Goal: Transaction & Acquisition: Purchase product/service

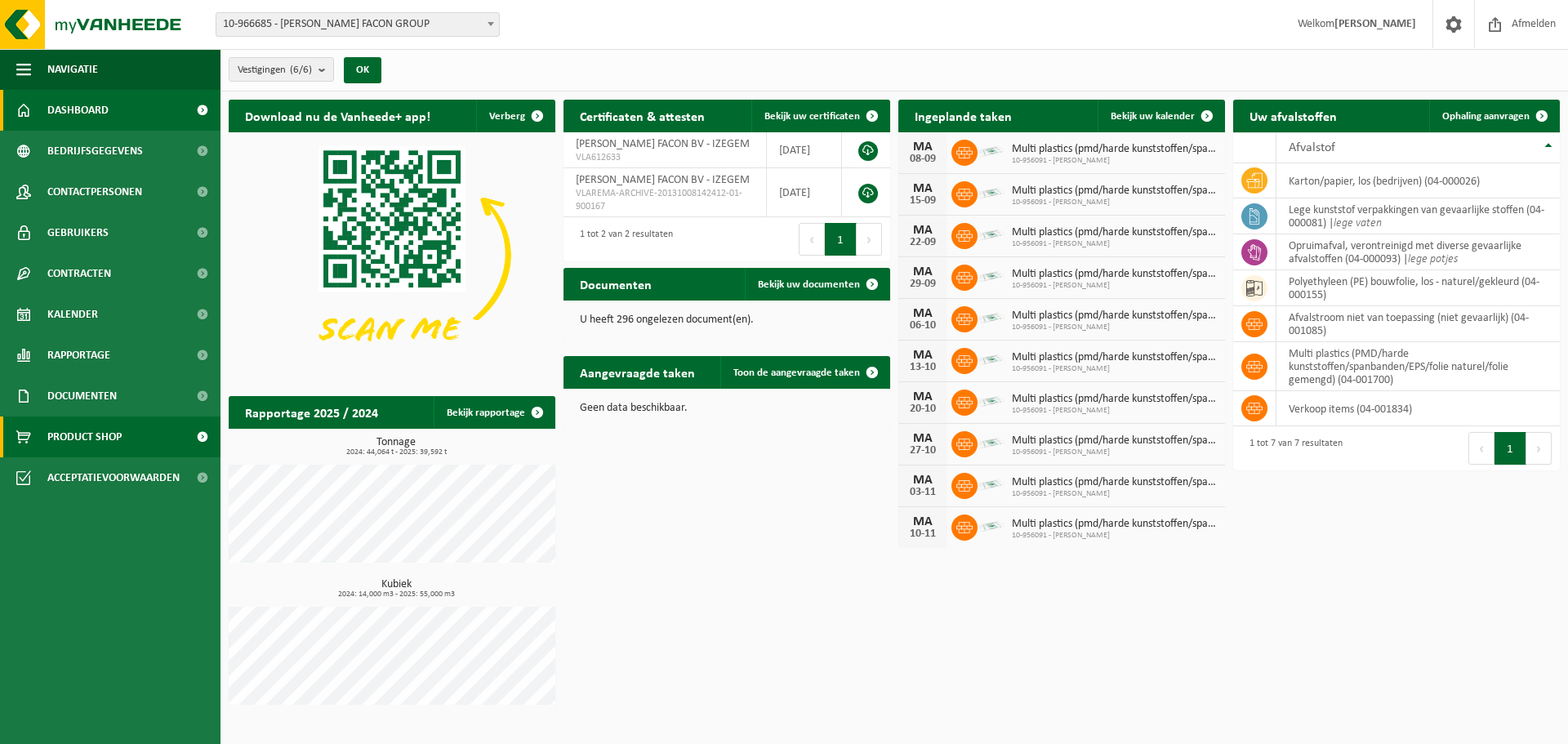
click at [90, 422] on span "Product Shop" at bounding box center [84, 436] width 75 height 41
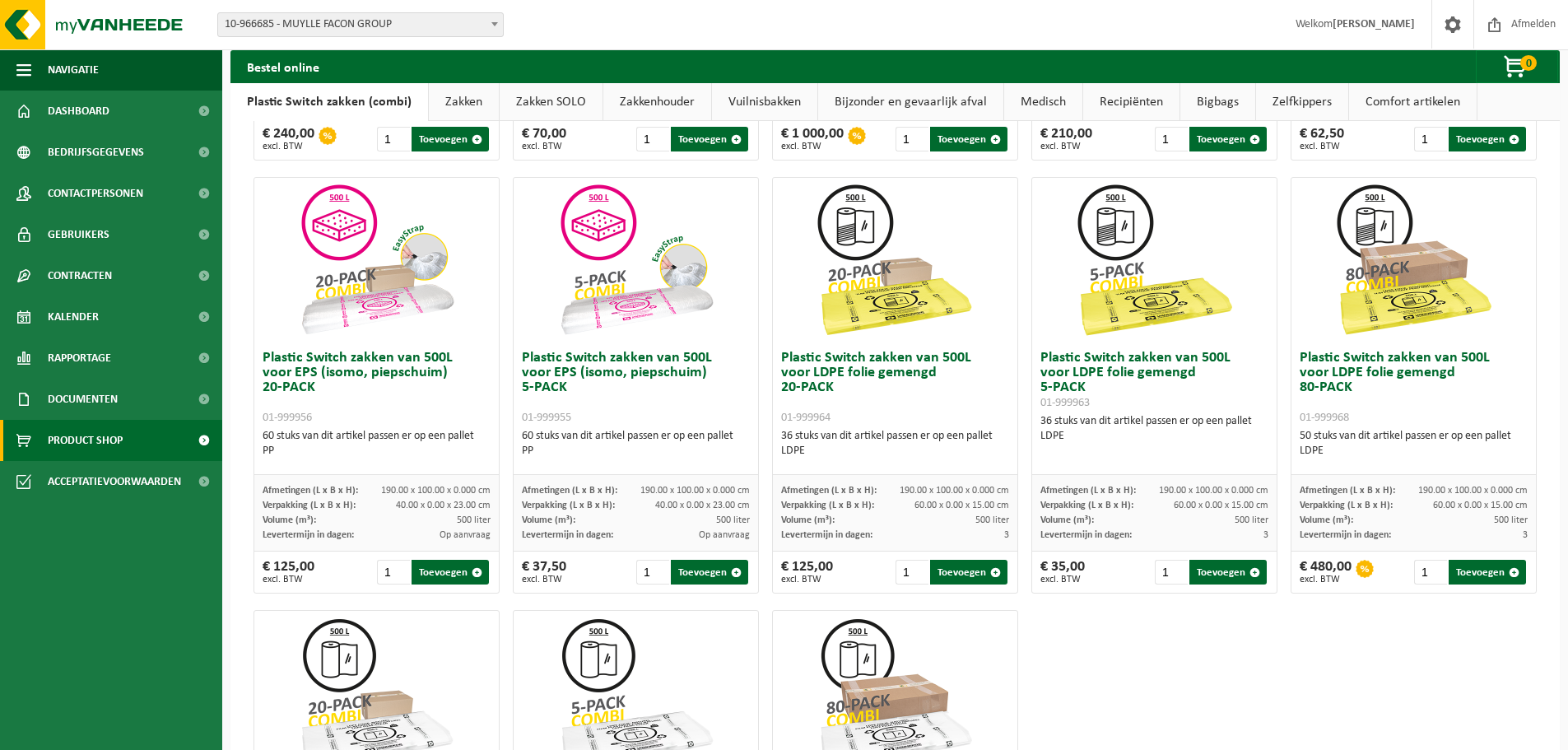
scroll to position [795, 0]
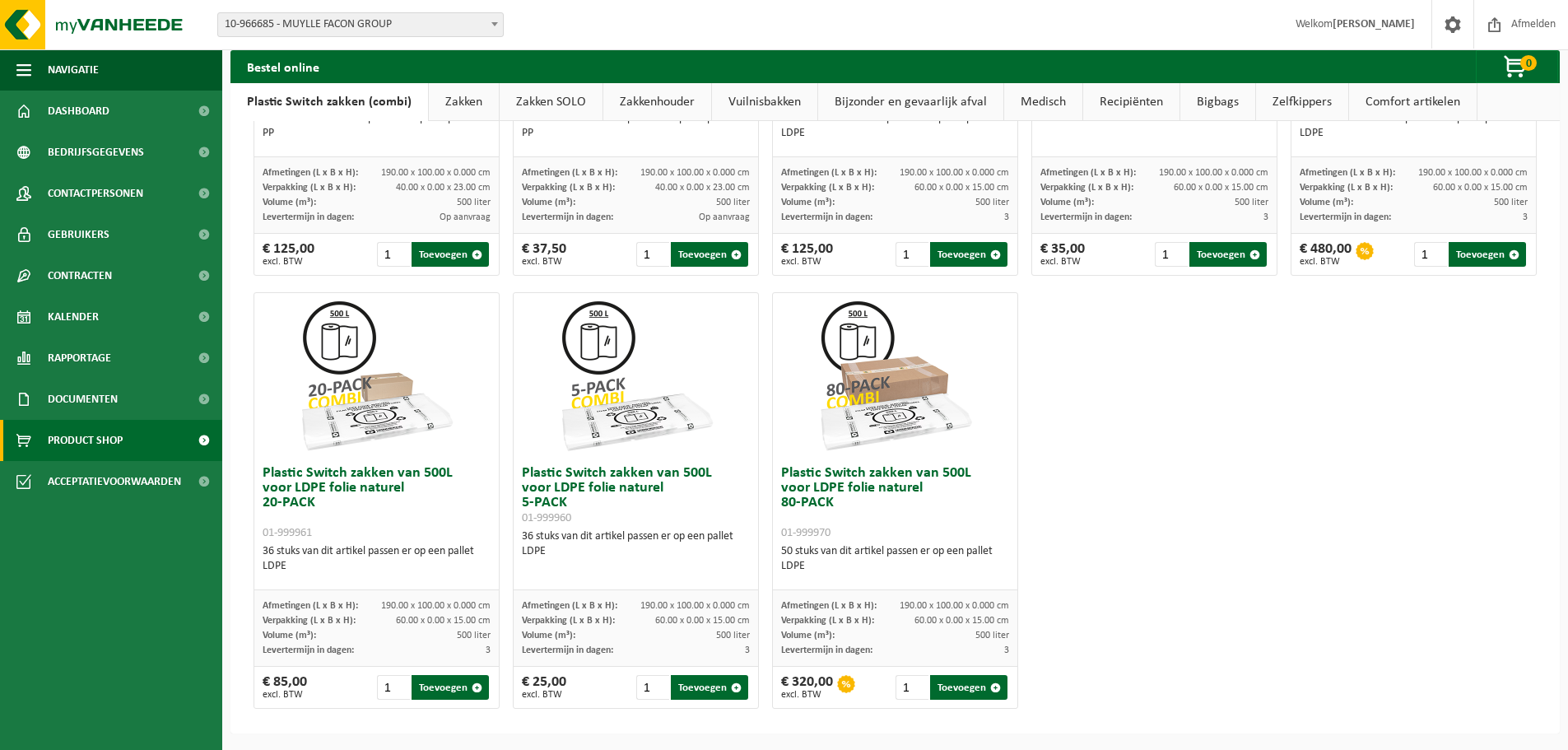
click at [492, 27] on span at bounding box center [494, 24] width 16 height 21
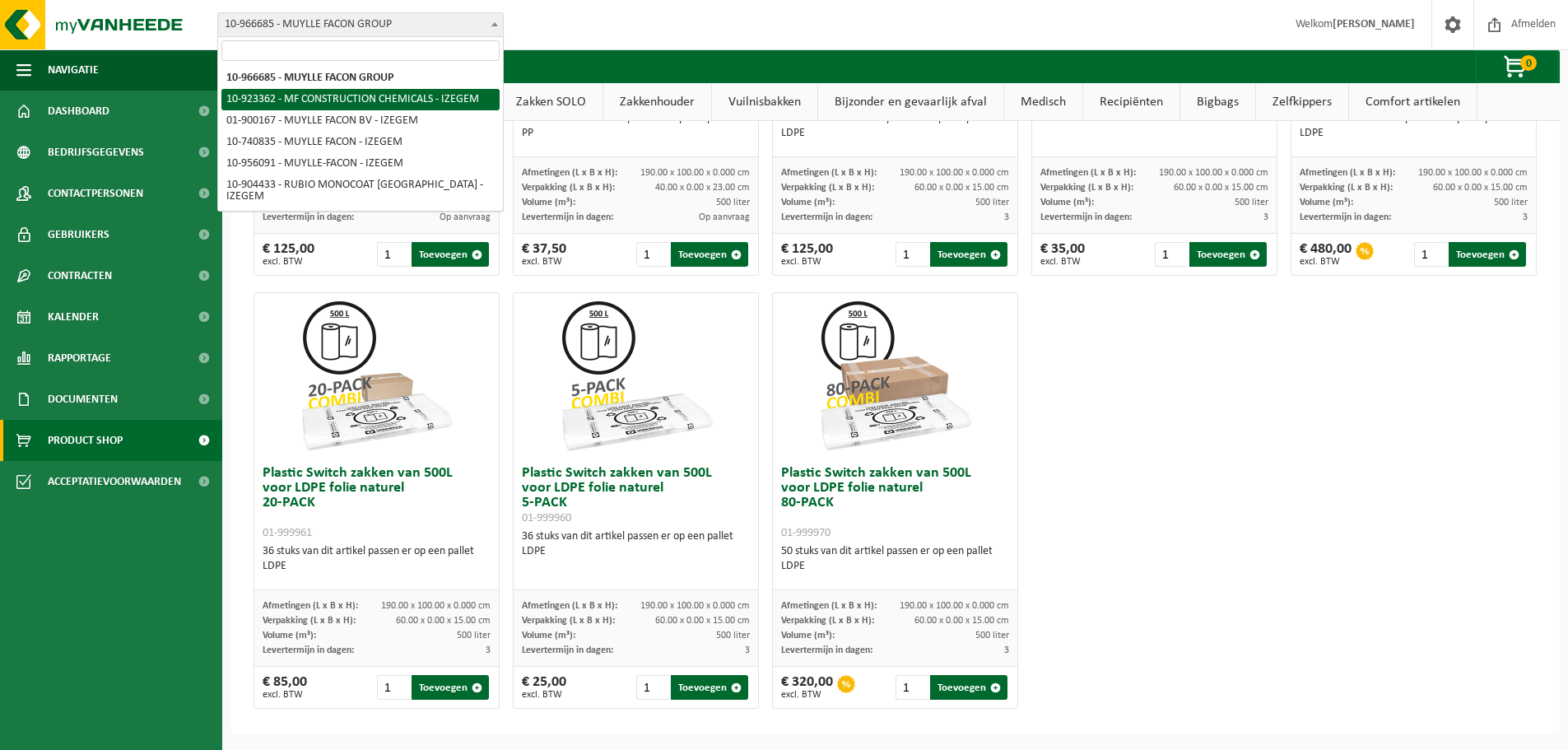
select select "130953"
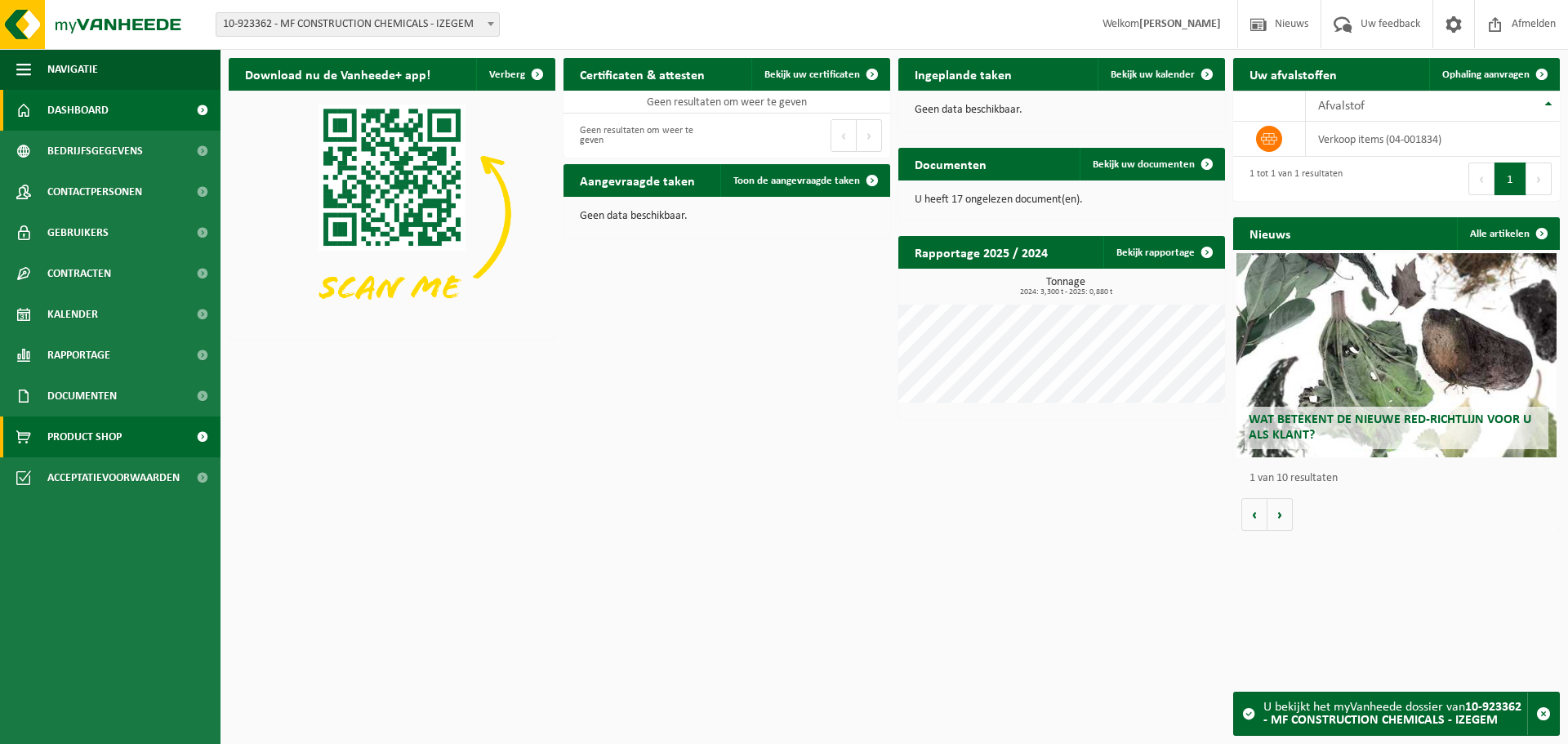
click at [73, 440] on span "Product Shop" at bounding box center [84, 436] width 75 height 41
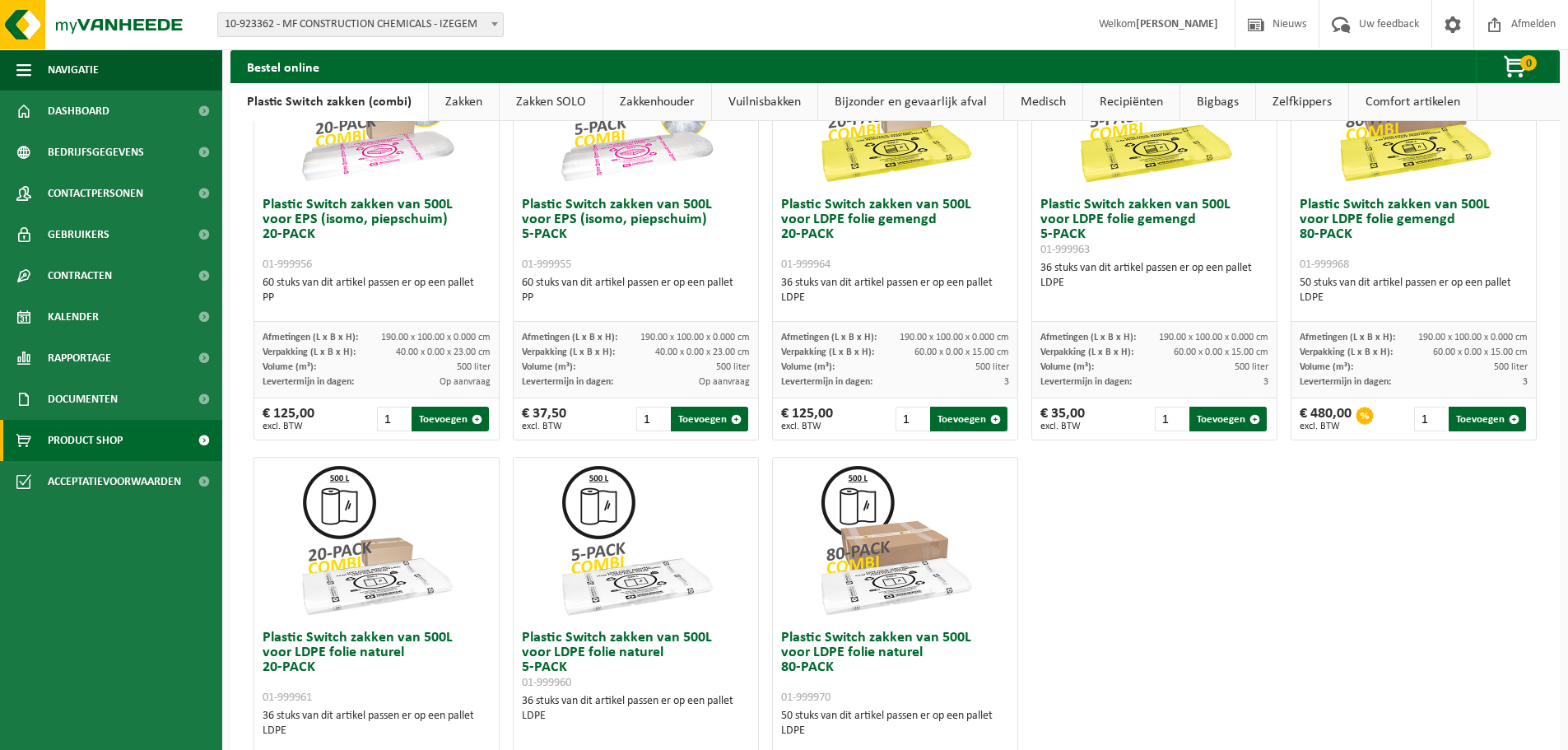
scroll to position [795, 0]
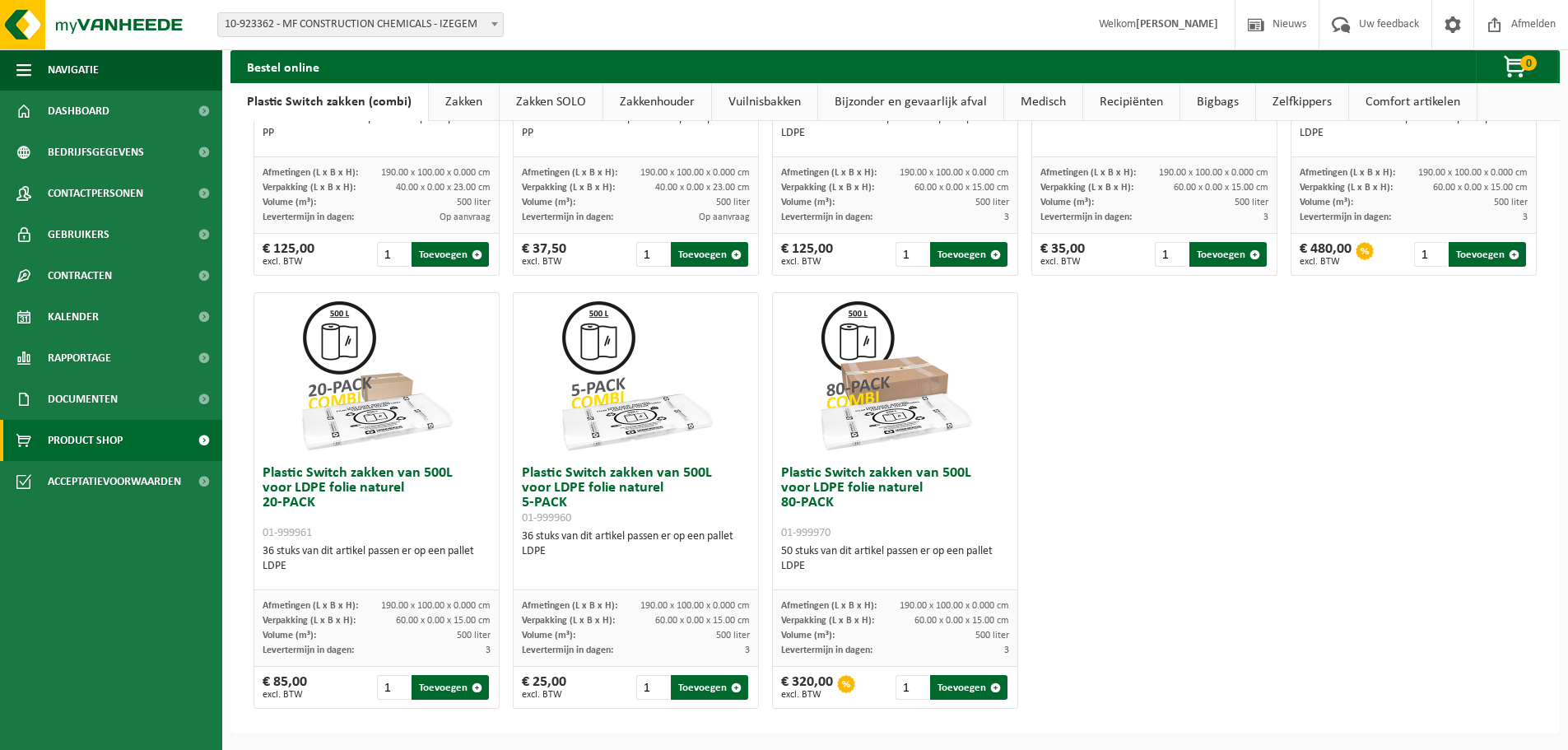
click at [358, 364] on img at bounding box center [377, 375] width 165 height 165
click at [862, 563] on div "LDPE" at bounding box center [894, 566] width 228 height 15
click at [955, 683] on button "Toevoegen" at bounding box center [968, 687] width 77 height 25
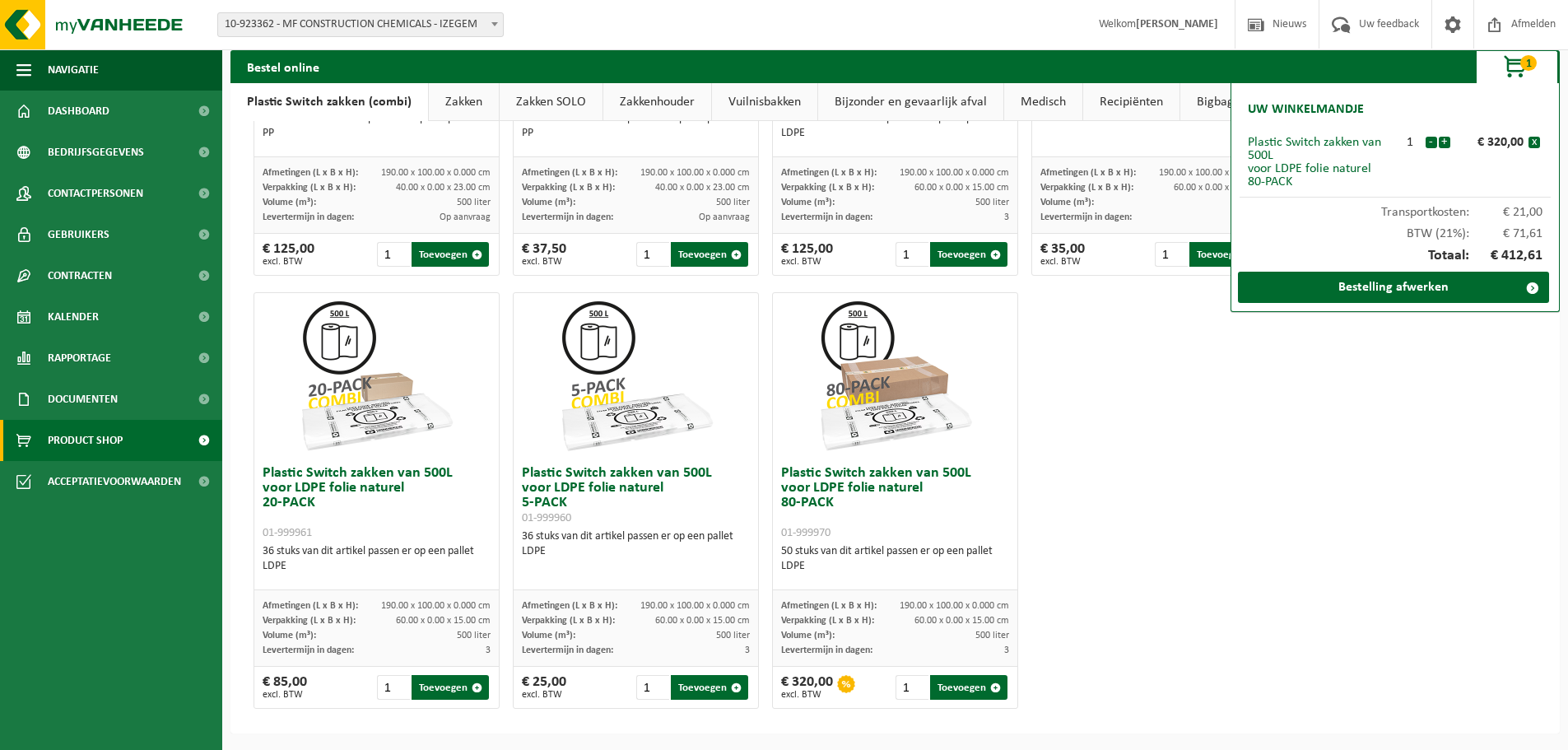
click at [1390, 347] on div "Plastic Switch zakken van 300L voor harde kunststoffen 20-PACK 01-999950 60 stu…" at bounding box center [895, 68] width 1296 height 1299
click at [1388, 376] on div "Plastic Switch zakken van 300L voor harde kunststoffen 20-PACK 01-999950 60 stu…" at bounding box center [895, 68] width 1296 height 1299
click at [1536, 140] on button "x" at bounding box center [1534, 142] width 11 height 11
